Goal: Information Seeking & Learning: Learn about a topic

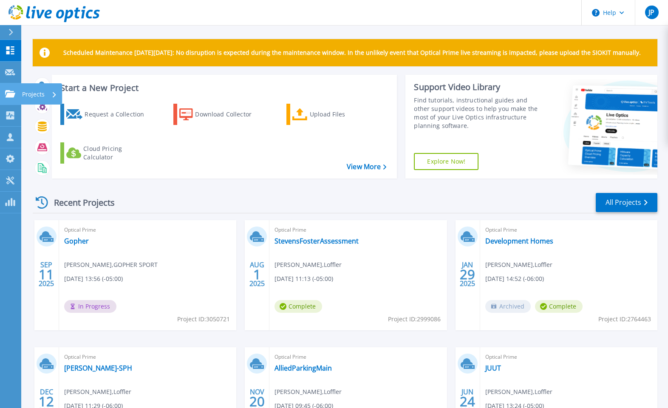
click at [35, 97] on p "Projects" at bounding box center [33, 94] width 23 height 22
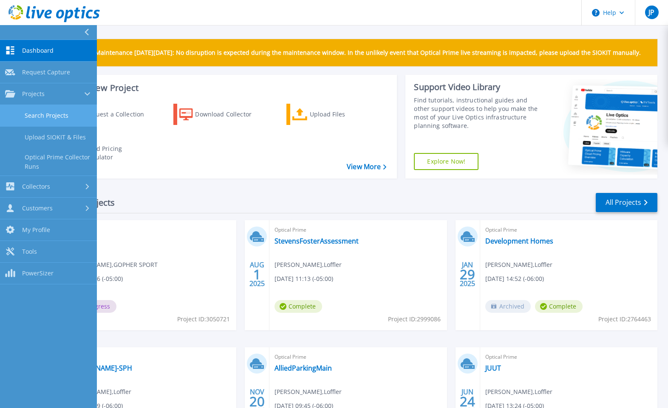
click at [54, 116] on link "Search Projects" at bounding box center [48, 116] width 97 height 22
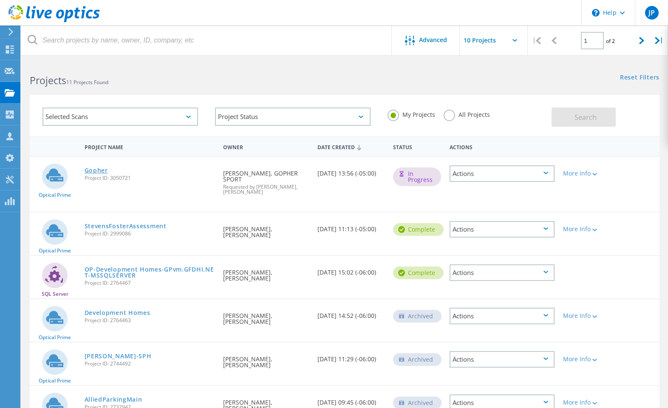
click at [99, 167] on link "Gopher" at bounding box center [96, 170] width 23 height 6
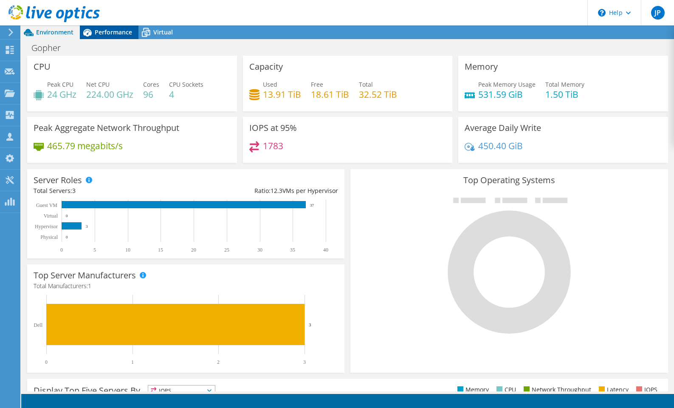
click at [126, 37] on div "Performance" at bounding box center [109, 32] width 59 height 14
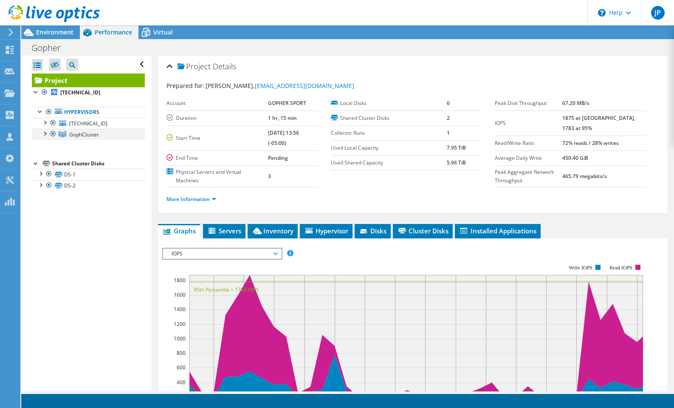
click at [45, 136] on div at bounding box center [44, 133] width 8 height 8
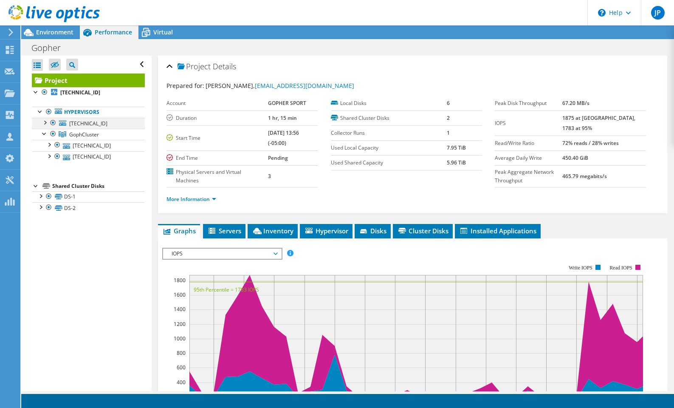
click at [44, 123] on div at bounding box center [44, 122] width 8 height 8
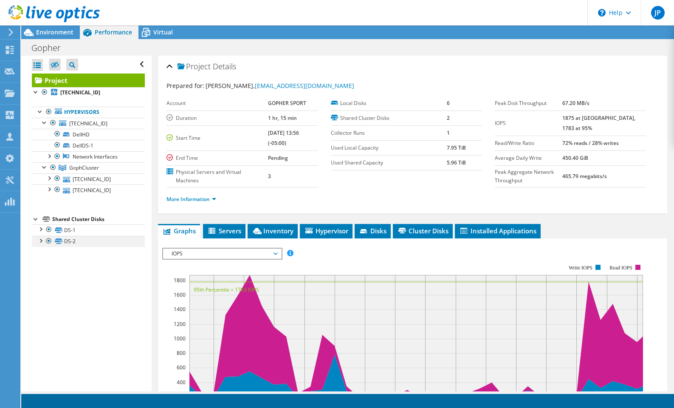
click at [40, 242] on div at bounding box center [40, 240] width 8 height 8
click at [41, 228] on div at bounding box center [40, 228] width 8 height 8
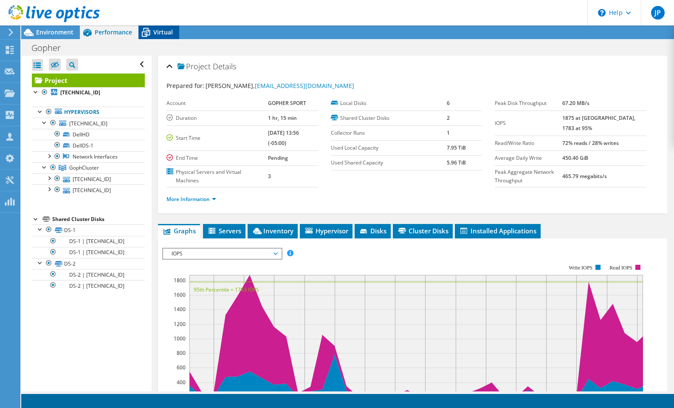
click at [162, 31] on span "Virtual" at bounding box center [163, 32] width 20 height 8
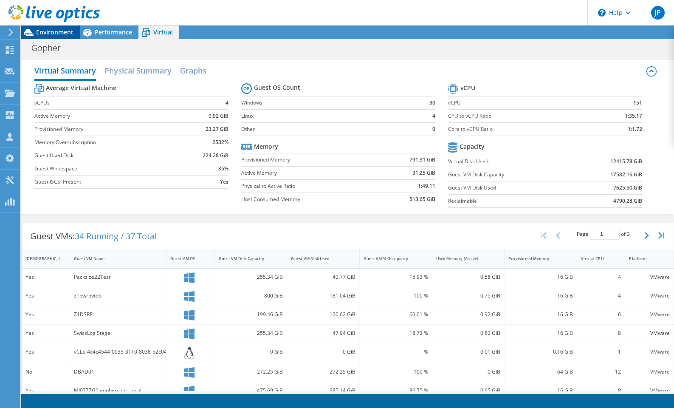
click at [64, 29] on span "Environment" at bounding box center [54, 32] width 37 height 8
